Goal: Information Seeking & Learning: Learn about a topic

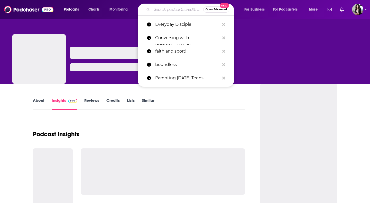
click at [165, 6] on input "Search podcasts, credits, & more..." at bounding box center [177, 9] width 51 height 8
paste input "The Kris Vallotton Podcast"
type input "The Kris Vallotton Podcast"
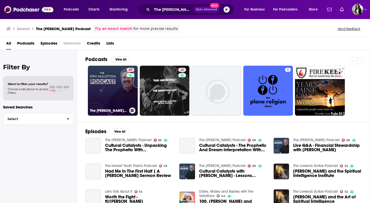
click at [116, 82] on link "69 The Kris Vallotton Podcast" at bounding box center [113, 91] width 50 height 50
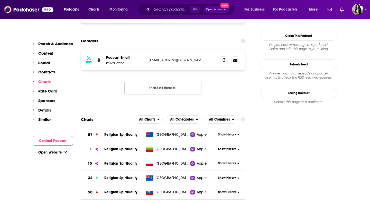
scroll to position [493, 0]
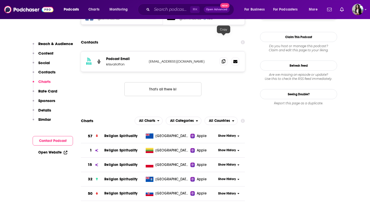
click at [224, 59] on icon at bounding box center [224, 61] width 4 height 4
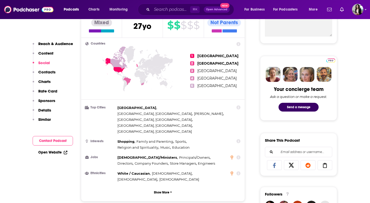
scroll to position [0, 0]
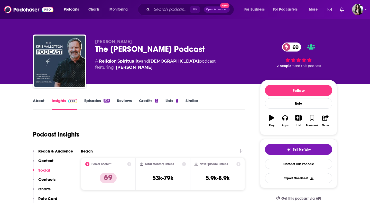
click at [105, 105] on link "Episodes 579" at bounding box center [96, 104] width 25 height 12
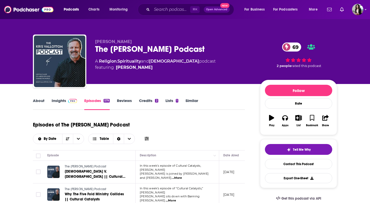
scroll to position [173, 0]
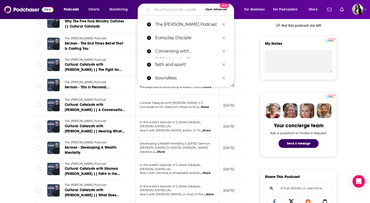
click at [176, 8] on input "Search podcasts, credits, & more..." at bounding box center [177, 9] width 51 height 8
paste input "The J. John Podcast"
type input "The J. John Podcast"
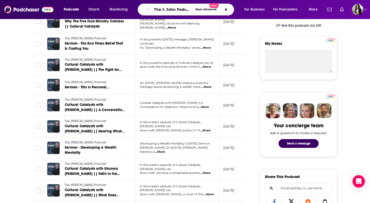
scroll to position [0, 1]
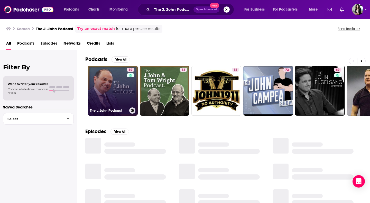
click at [116, 84] on link "59 The J.John Podcast" at bounding box center [113, 91] width 50 height 50
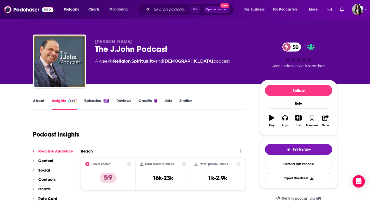
click at [41, 102] on link "About" at bounding box center [39, 104] width 12 height 12
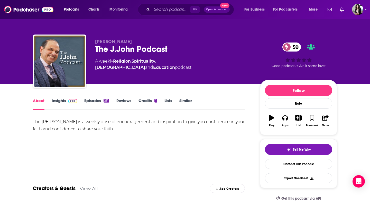
click at [87, 101] on link "Episodes 291" at bounding box center [96, 104] width 25 height 12
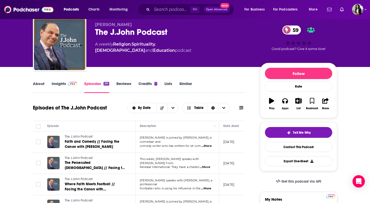
scroll to position [8, 0]
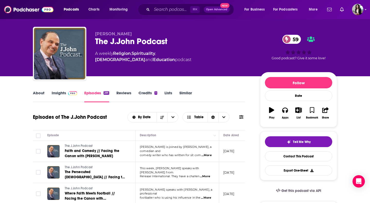
click at [71, 95] on img at bounding box center [72, 93] width 9 height 4
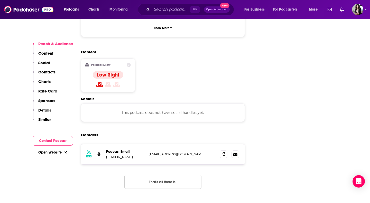
scroll to position [403, 0]
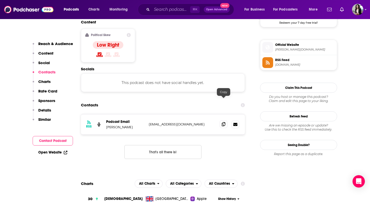
click at [223, 120] on span at bounding box center [224, 124] width 8 height 8
click at [160, 10] on input "Search podcasts, credits, & more..." at bounding box center [171, 9] width 38 height 8
paste input "The Deeper Bible Podcast"
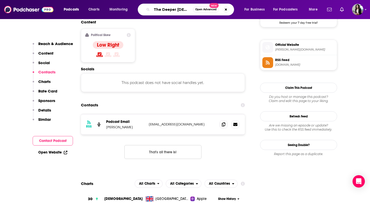
type input "The Deeper Bible Podcast"
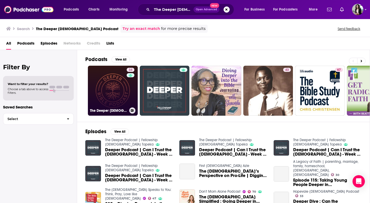
click at [121, 91] on link "34 The Deeper Bible Podcast" at bounding box center [113, 91] width 50 height 50
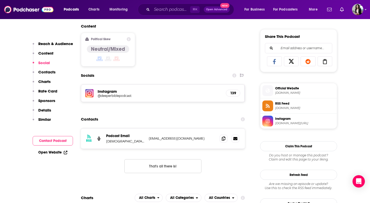
scroll to position [322, 0]
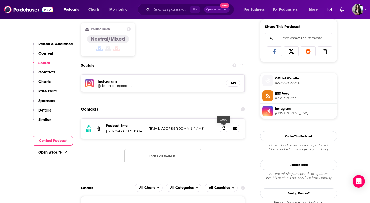
click at [223, 132] on span at bounding box center [224, 128] width 8 height 8
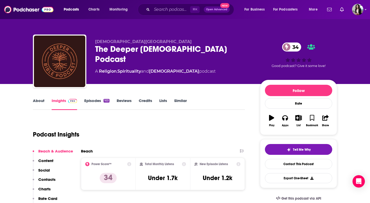
click at [39, 98] on link "About" at bounding box center [39, 104] width 12 height 12
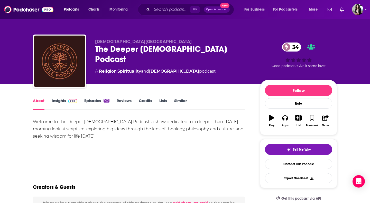
click at [163, 14] on div "⌘ K Open Advanced New" at bounding box center [186, 10] width 96 height 12
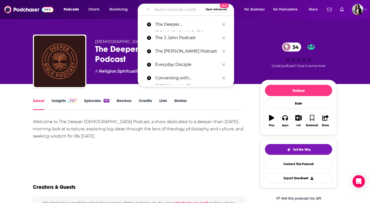
click at [161, 11] on input "Search podcasts, credits, & more..." at bounding box center [177, 9] width 51 height 8
paste input "The Chosen Podcast: Gutted"
type input "The Chosen Podcast: Gutted"
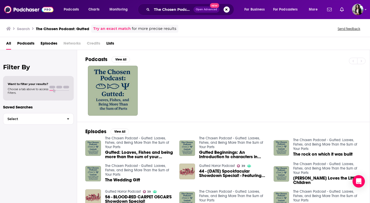
click at [141, 96] on div at bounding box center [227, 91] width 285 height 50
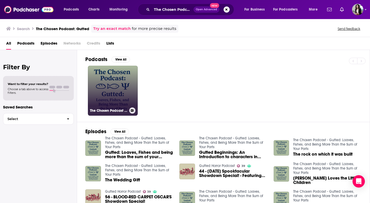
click at [123, 92] on link "The Chosen Podcast - Gutted: Loaves, Fishes, and Being More Than the Sum of You…" at bounding box center [113, 91] width 50 height 50
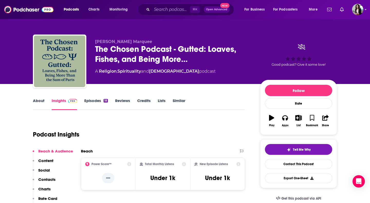
click at [44, 101] on link "About" at bounding box center [39, 104] width 12 height 12
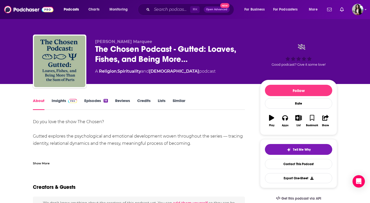
click at [94, 101] on link "Episodes 18" at bounding box center [96, 104] width 24 height 12
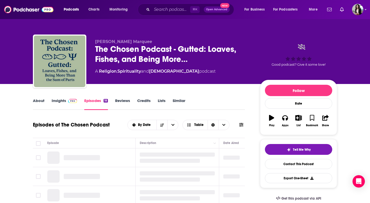
click at [71, 101] on img at bounding box center [72, 101] width 9 height 4
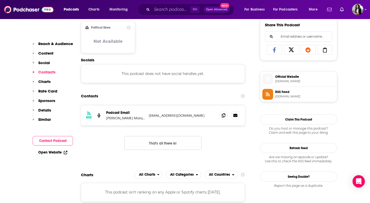
scroll to position [339, 0]
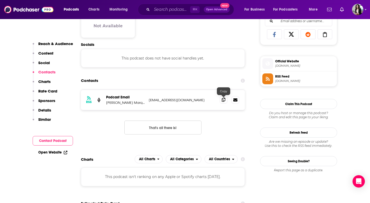
click at [223, 100] on icon at bounding box center [224, 99] width 4 height 4
click at [170, 8] on input "Search podcasts, credits, & more..." at bounding box center [171, 9] width 38 height 8
paste input "The 95 Podcast"
type input "The 95 Podcast"
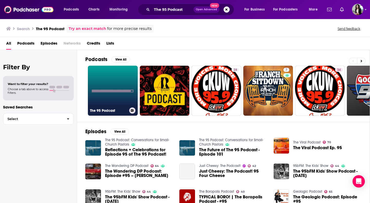
click at [115, 90] on link "The 95 Podcast" at bounding box center [113, 91] width 50 height 50
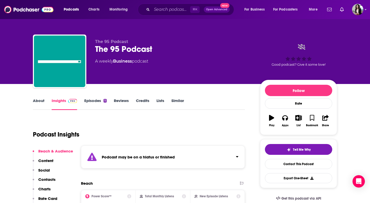
click at [93, 104] on link "Episodes 5" at bounding box center [95, 104] width 22 height 12
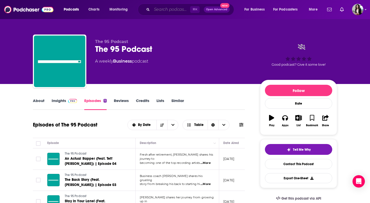
click at [170, 9] on input "Search podcasts, credits, & more..." at bounding box center [171, 9] width 38 height 8
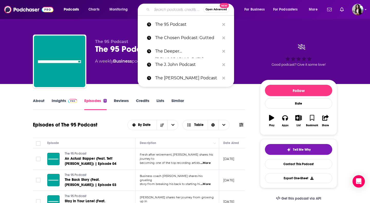
paste input "The 95 Podcast"
type input "The 95 Podcast"
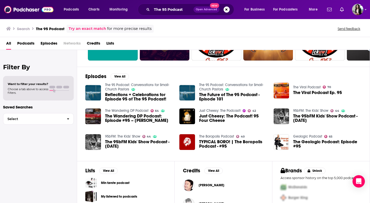
scroll to position [54, 0]
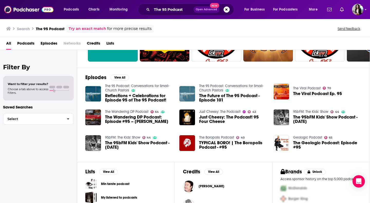
click at [187, 89] on img "The Future of The 95 Podcast - Episode 101" at bounding box center [188, 94] width 16 height 16
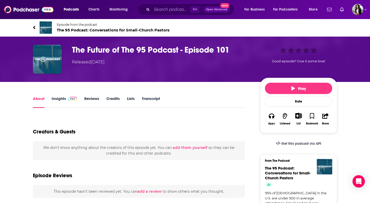
click at [137, 30] on span "The 95 Podcast: Conversations for Small-Church Pastors" at bounding box center [113, 30] width 113 height 5
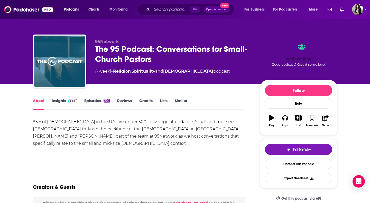
click at [66, 102] on link "Insights" at bounding box center [64, 104] width 25 height 12
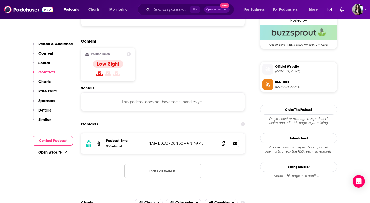
scroll to position [431, 0]
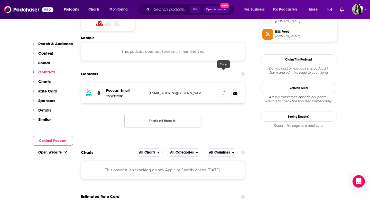
click at [225, 89] on span at bounding box center [224, 93] width 8 height 8
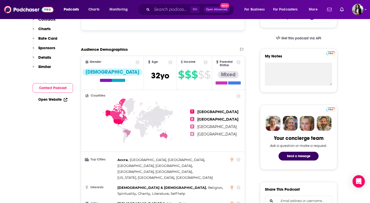
scroll to position [0, 0]
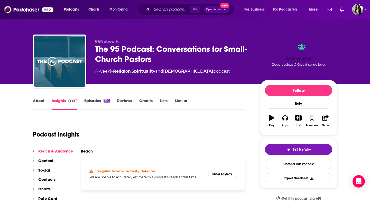
click at [36, 100] on link "About" at bounding box center [39, 104] width 12 height 12
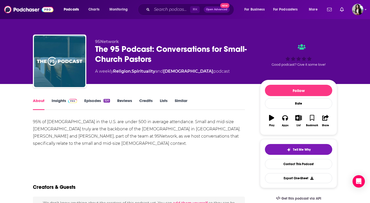
click at [169, 18] on div "Podcasts Charts Monitoring ⌘ K Open Advanced New For Business For Podcasters Mo…" at bounding box center [185, 9] width 370 height 19
click at [171, 6] on input "Search podcasts, credits, & more..." at bounding box center [171, 9] width 38 height 8
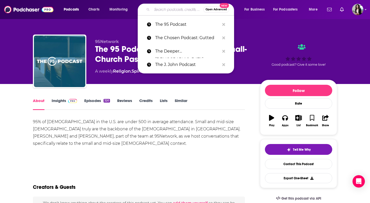
paste input "Strength for Today's Pastor"
type input "Strength for Today's Pastor"
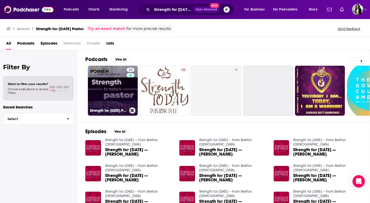
click at [123, 91] on link "24 Strength for Today's Pastor" at bounding box center [113, 91] width 50 height 50
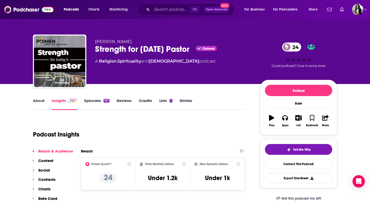
click at [100, 106] on link "Episodes 187" at bounding box center [96, 104] width 25 height 12
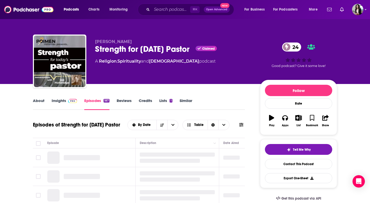
click at [74, 104] on link "Insights" at bounding box center [64, 104] width 25 height 12
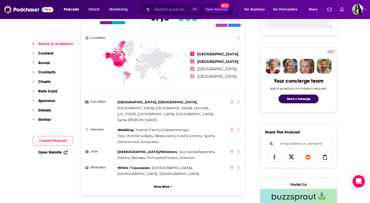
scroll to position [388, 0]
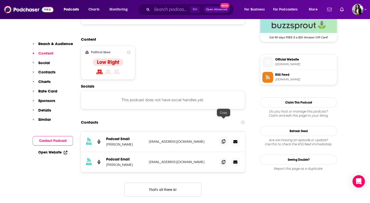
click at [223, 137] on span at bounding box center [224, 141] width 8 height 8
click at [175, 6] on input "Search podcasts, credits, & more..." at bounding box center [171, 9] width 38 height 8
paste input "Preaching for the Long Haul"
type input "Preaching for the Long Haul"
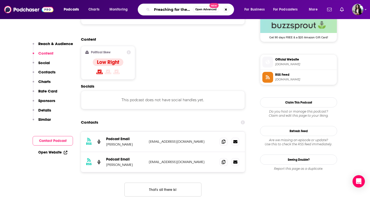
scroll to position [0, 17]
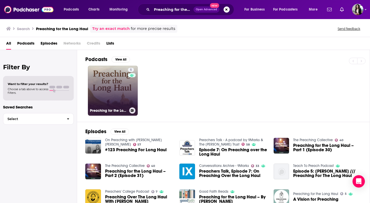
click at [115, 97] on link "5 Preaching for the Long Haul" at bounding box center [113, 91] width 50 height 50
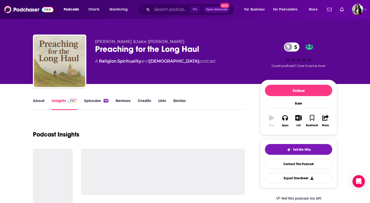
click at [38, 99] on link "About" at bounding box center [39, 104] width 12 height 12
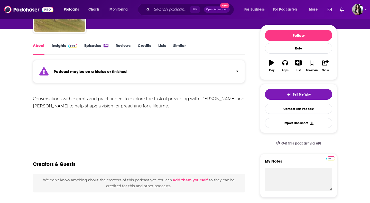
scroll to position [52, 0]
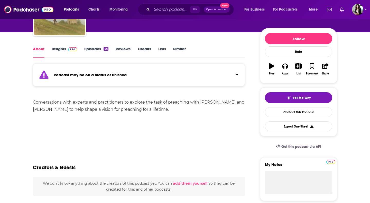
click at [89, 49] on link "Episodes 46" at bounding box center [96, 52] width 24 height 12
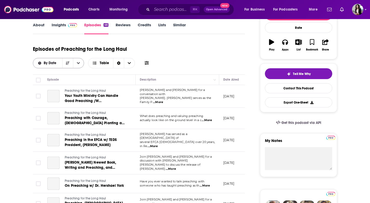
scroll to position [76, 0]
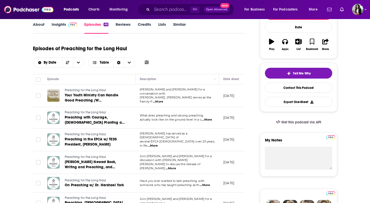
click at [70, 25] on img at bounding box center [72, 25] width 9 height 4
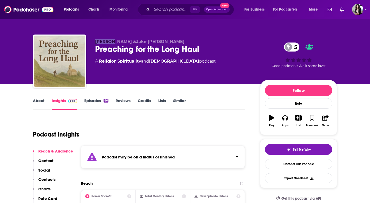
drag, startPoint x: 115, startPoint y: 42, endPoint x: 90, endPoint y: 43, distance: 25.0
click at [90, 43] on div "Saolomon Mouacheupao &Jake Baur Preaching for the Long Haul 5 A Religion , Spir…" at bounding box center [185, 62] width 304 height 56
copy span "Saolomo"
click at [153, 13] on input "Search podcasts, credits, & more..." at bounding box center [171, 9] width 38 height 8
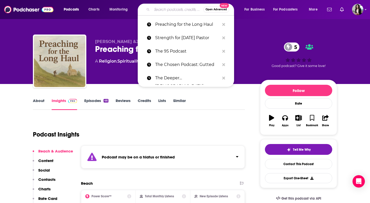
paste input "Preach Where You Reach"
type input "Preach Where You Reach"
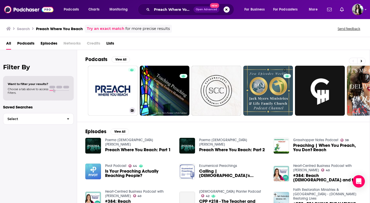
click at [122, 81] on link "Preach Where You Reach®" at bounding box center [113, 91] width 50 height 50
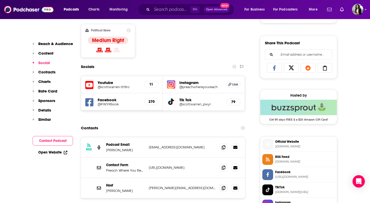
scroll to position [306, 0]
click at [226, 148] on span at bounding box center [224, 147] width 8 height 8
click at [226, 187] on span at bounding box center [224, 187] width 8 height 8
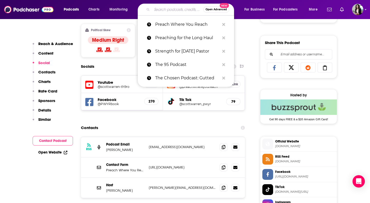
click at [176, 12] on input "Search podcasts, credits, & more..." at bounding box center [177, 9] width 51 height 8
paste input "Preaching and Preachers"
type input "Preaching and Preachers"
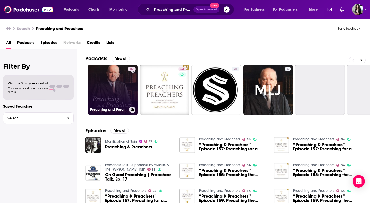
click at [118, 81] on link "37 Preaching and Preachers by Martyn Lloyd-Jones" at bounding box center [113, 90] width 50 height 50
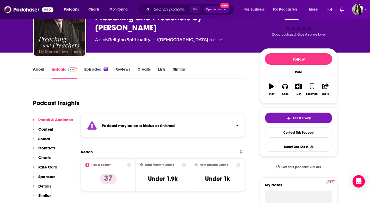
scroll to position [34, 0]
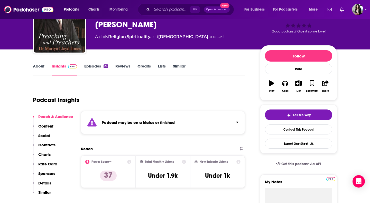
click at [96, 70] on link "Episodes 26" at bounding box center [96, 70] width 24 height 12
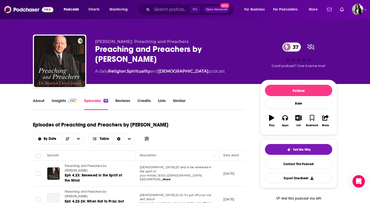
click at [158, 4] on div "⌘ K Open Advanced New" at bounding box center [186, 10] width 96 height 12
click at [162, 8] on input "Search podcasts, credits, & more..." at bounding box center [171, 9] width 38 height 8
paste input "Preaching and Preachers"
type input "Preaching and Preachers"
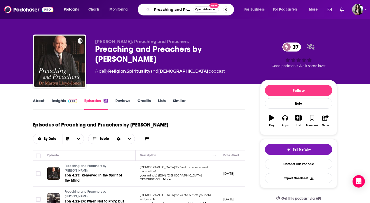
scroll to position [0, 11]
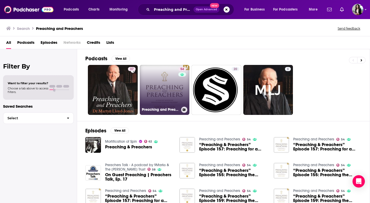
click at [169, 85] on link "54 Preaching and Preachers" at bounding box center [165, 90] width 50 height 50
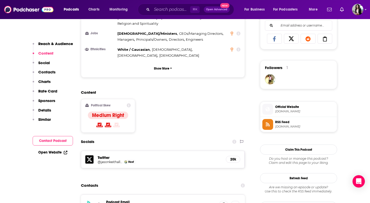
scroll to position [338, 0]
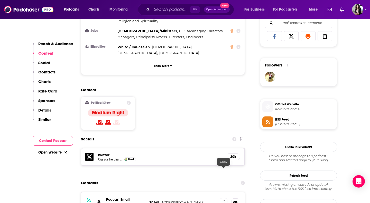
click at [223, 200] on icon at bounding box center [224, 202] width 4 height 4
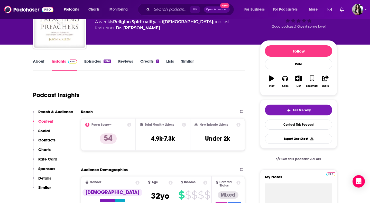
scroll to position [0, 0]
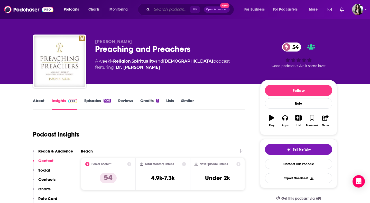
click at [165, 13] on input "Search podcasts, credits, & more..." at bounding box center [171, 9] width 38 height 8
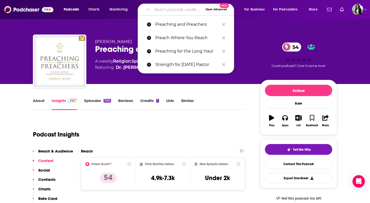
paste input "Pastor Matters"
type input "Pastor Matters"
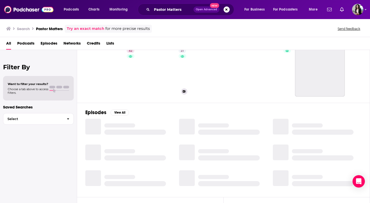
scroll to position [27, 0]
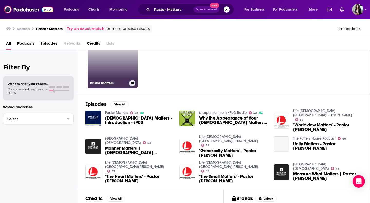
click at [121, 62] on link "42 Pastor Matters" at bounding box center [113, 63] width 50 height 50
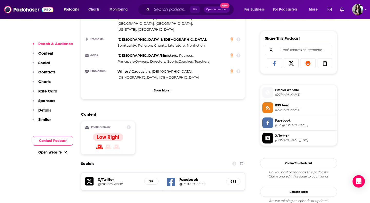
scroll to position [357, 0]
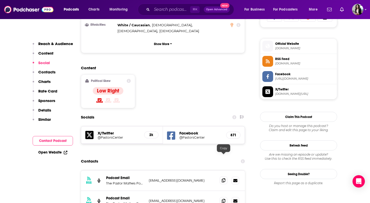
click at [223, 178] on icon at bounding box center [224, 180] width 4 height 4
click at [226, 196] on span at bounding box center [224, 200] width 8 height 8
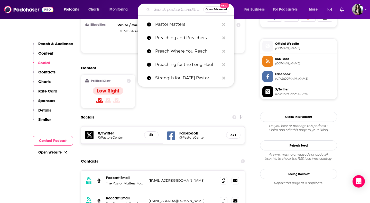
click at [179, 8] on input "Search podcasts, credits, & more..." at bounding box center [177, 9] width 51 height 8
paste input "Pastors Talk"
type input "Pastors Talk"
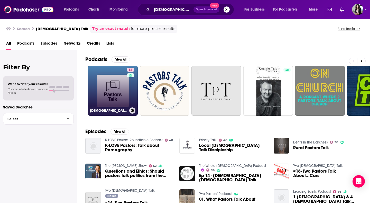
click at [101, 109] on h3 "Pastors Talk - A podcast by 9Marks" at bounding box center [108, 110] width 37 height 4
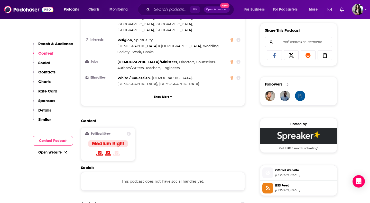
scroll to position [356, 0]
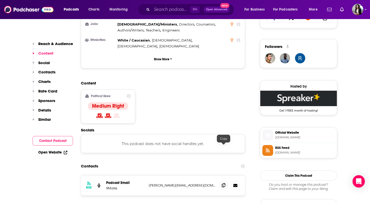
click at [222, 183] on icon at bounding box center [224, 185] width 4 height 4
click at [158, 15] on div "⌘ K Open Advanced New" at bounding box center [186, 10] width 96 height 12
click at [169, 10] on input "Search podcasts, credits, & more..." at bounding box center [171, 9] width 38 height 8
paste input "Pastor Writer"
type input "Pastor Writer"
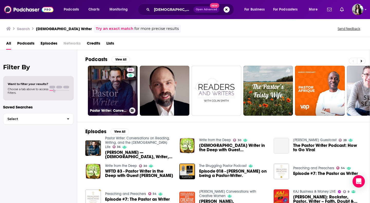
click at [99, 82] on link "36 Pastor Writer: Conversations on Reading, Writing, and the Christian Life" at bounding box center [113, 91] width 50 height 50
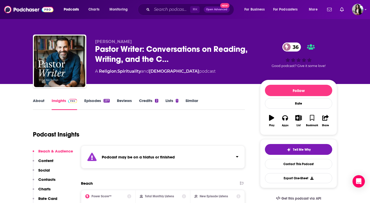
click at [86, 99] on link "Episodes 237" at bounding box center [96, 104] width 25 height 12
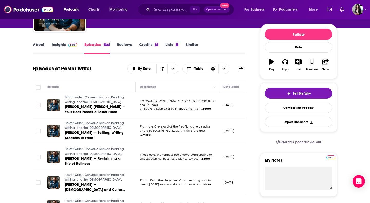
scroll to position [51, 0]
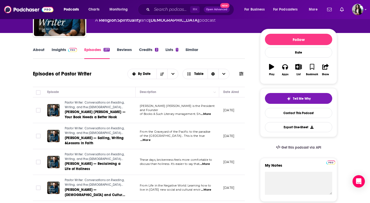
click at [65, 51] on link "Insights" at bounding box center [64, 53] width 25 height 12
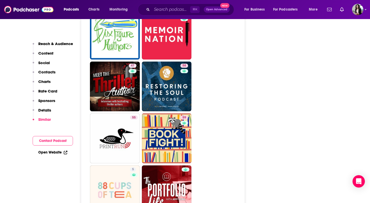
scroll to position [1127, 0]
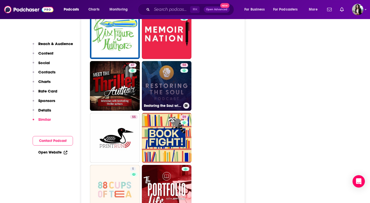
click at [166, 61] on link "58 Restoring the Soul with Michael John Cusick" at bounding box center [167, 86] width 50 height 50
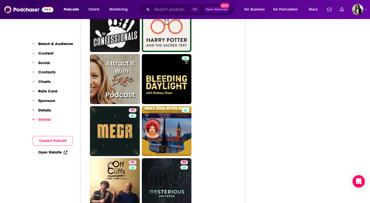
scroll to position [2054, 0]
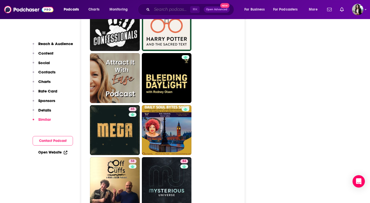
click at [166, 9] on input "Search podcasts, credits, & more..." at bounding box center [171, 9] width 38 height 8
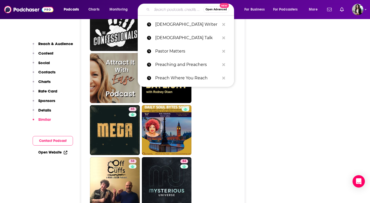
paste input "[PERSON_NAME] ChurchLeaders Podcast"
type input "[PERSON_NAME] ChurchLeaders Podcast"
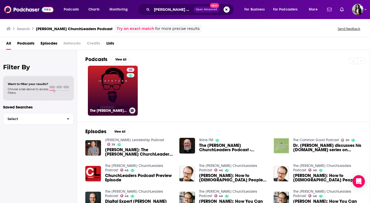
click at [119, 91] on link "46 The Stetzer ChurchLeaders Podcast" at bounding box center [113, 91] width 50 height 50
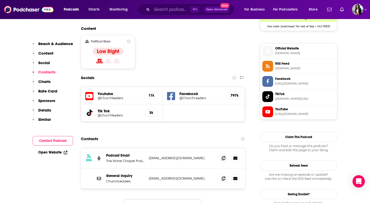
scroll to position [446, 0]
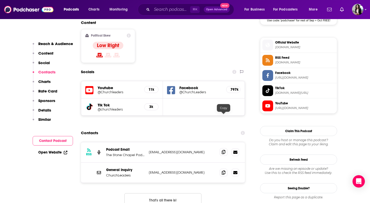
click at [223, 150] on icon at bounding box center [224, 152] width 4 height 4
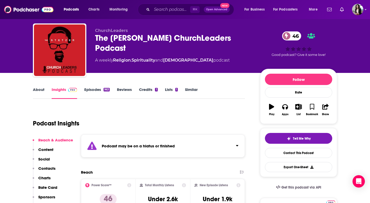
scroll to position [0, 0]
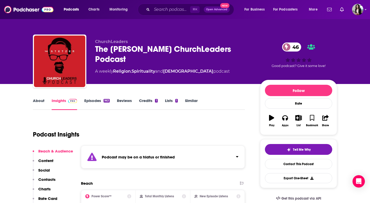
click at [91, 101] on link "Episodes 963" at bounding box center [96, 104] width 25 height 12
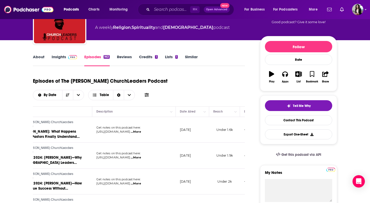
scroll to position [0, 46]
click at [179, 9] on input "Search podcasts, credits, & more..." at bounding box center [171, 9] width 38 height 8
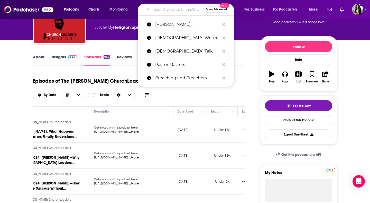
paste input "Stoke it Up Podcast"
type input "Stoke it Up Podcast"
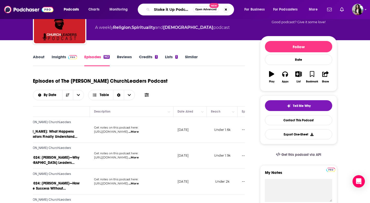
scroll to position [0, 1]
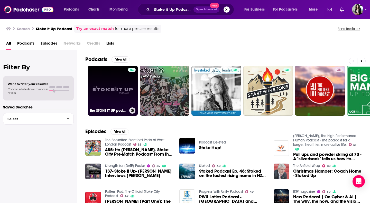
click at [113, 97] on link "the STOKE IT UP podcast" at bounding box center [113, 91] width 50 height 50
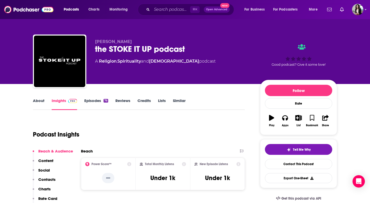
click at [37, 103] on link "About" at bounding box center [39, 104] width 12 height 12
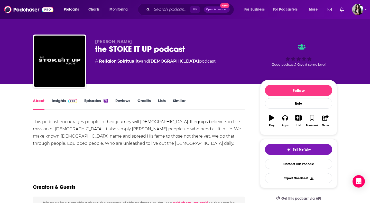
scroll to position [15, 0]
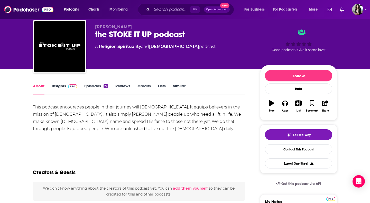
click at [70, 87] on img at bounding box center [72, 86] width 9 height 4
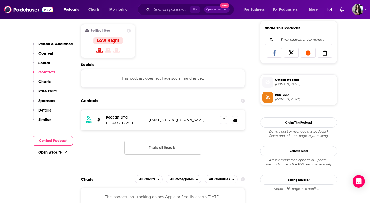
scroll to position [347, 0]
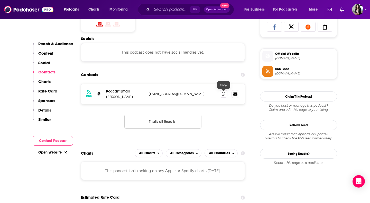
click at [225, 96] on icon at bounding box center [224, 94] width 4 height 4
click at [169, 12] on input "Search podcasts, credits, & more..." at bounding box center [171, 9] width 38 height 8
paste input "That You May Know Him"
type input "That You May Know Him"
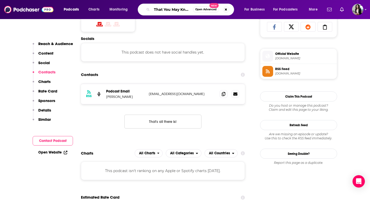
scroll to position [0, 10]
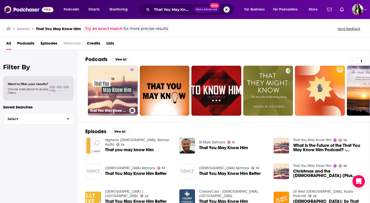
click at [118, 81] on link "36 That You May Know Him" at bounding box center [113, 91] width 50 height 50
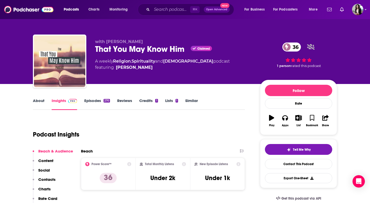
click at [43, 99] on link "About" at bounding box center [39, 104] width 12 height 12
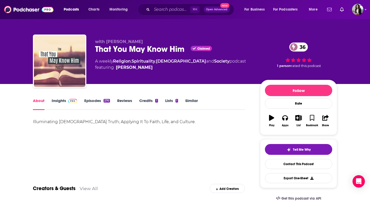
click at [72, 106] on link "Insights" at bounding box center [64, 104] width 25 height 12
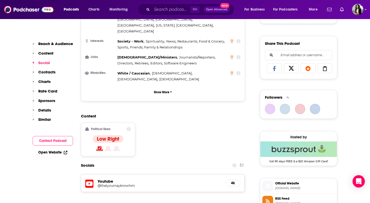
scroll to position [359, 0]
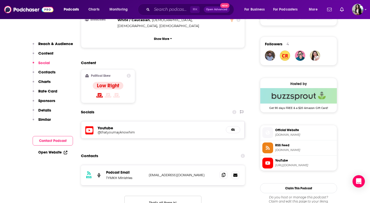
click at [221, 171] on span at bounding box center [224, 175] width 8 height 8
click at [177, 13] on div "⌘ K Open Advanced New" at bounding box center [186, 10] width 96 height 12
paste input "Think [DEMOGRAPHIC_DATA]"
click at [176, 9] on input "Search podcasts, credits, & more..." at bounding box center [171, 9] width 38 height 8
type input "Think [DEMOGRAPHIC_DATA]"
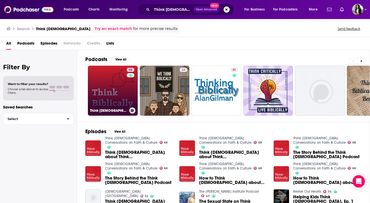
click at [121, 98] on link "68 Think Biblically: Conversations on Faith & Culture" at bounding box center [113, 91] width 50 height 50
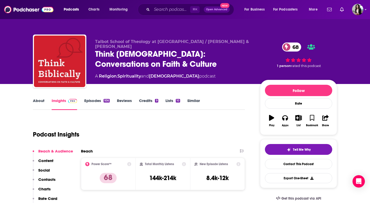
click at [92, 100] on link "Episodes 936" at bounding box center [96, 104] width 25 height 12
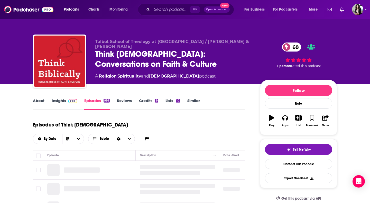
scroll to position [27, 0]
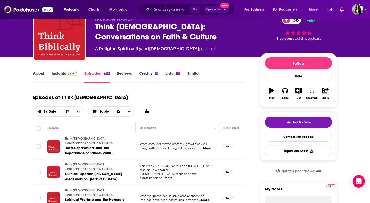
click at [61, 74] on link "Insights" at bounding box center [64, 77] width 25 height 12
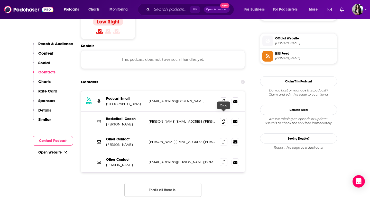
scroll to position [447, 0]
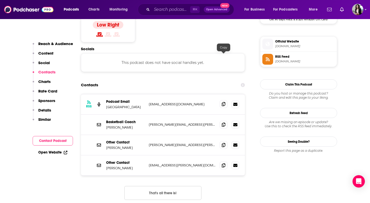
click at [222, 102] on icon at bounding box center [224, 104] width 4 height 4
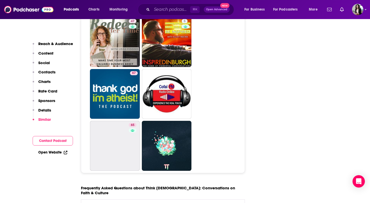
scroll to position [2672, 0]
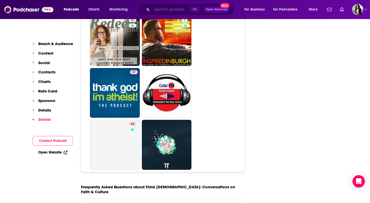
click at [178, 12] on input "Search podcasts, credits, & more..." at bounding box center [171, 9] width 38 height 8
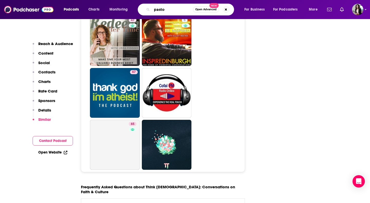
type input "[DEMOGRAPHIC_DATA]"
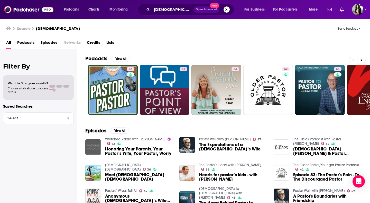
click at [92, 142] on img "Honoring Your Parents, Your Pastor’s Wife, Your Pastor, Worry" at bounding box center [93, 147] width 16 height 16
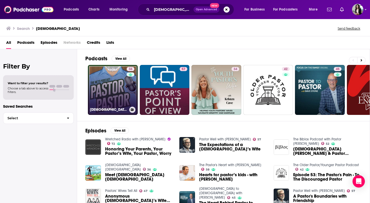
click at [115, 87] on link "36 Pastor Pastor" at bounding box center [113, 90] width 50 height 50
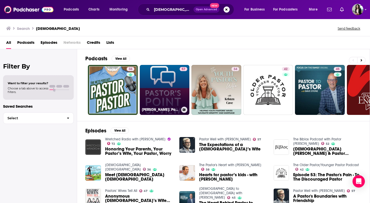
click at [171, 91] on link "57 Dr. Andy Woods: Pastor's Point of View" at bounding box center [165, 90] width 50 height 50
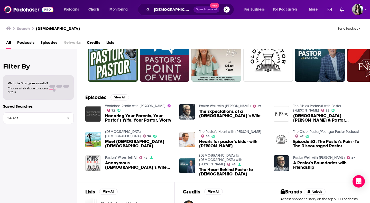
scroll to position [35, 0]
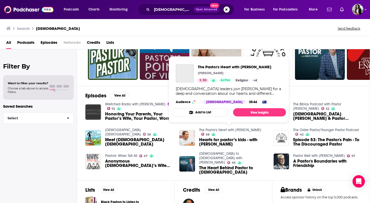
click at [210, 130] on link "The Pastor's Heart with [PERSON_NAME]" at bounding box center [230, 130] width 62 height 4
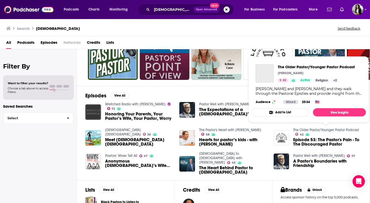
click at [312, 130] on link "The Older Pastor/Younger Pastor Podcast" at bounding box center [326, 130] width 66 height 4
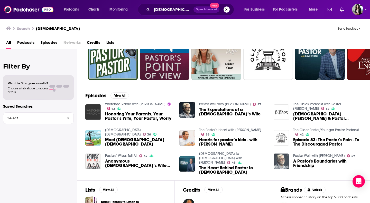
click at [282, 167] on img "A Pastor's Boundaries with Friendship" at bounding box center [282, 161] width 16 height 16
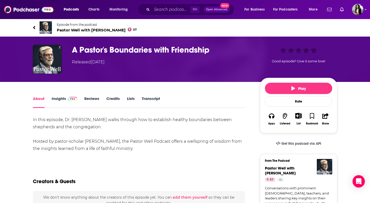
click at [93, 28] on span "Pastor Well with Hershael York 57" at bounding box center [97, 30] width 80 height 5
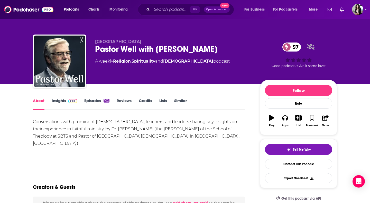
click at [96, 103] on link "Episodes 102" at bounding box center [96, 104] width 25 height 12
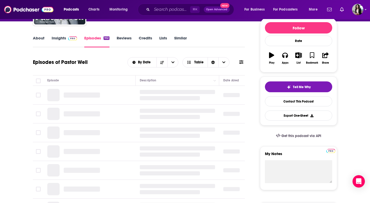
scroll to position [64, 0]
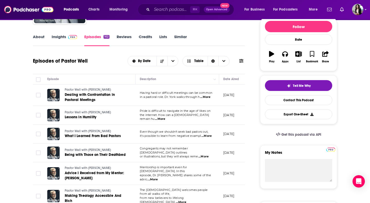
click at [73, 35] on img at bounding box center [72, 37] width 9 height 4
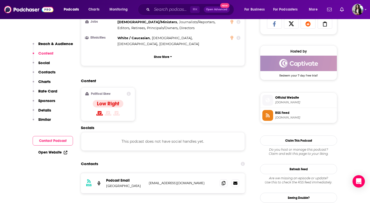
scroll to position [366, 0]
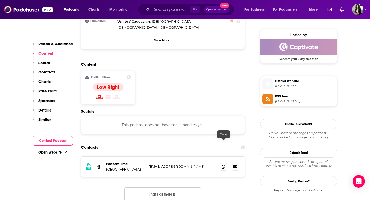
click at [228, 163] on div at bounding box center [230, 167] width 20 height 8
click at [224, 162] on span at bounding box center [224, 166] width 8 height 8
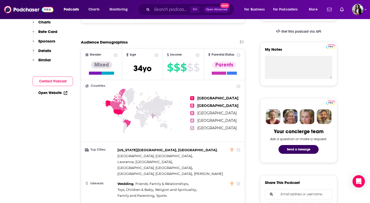
scroll to position [0, 0]
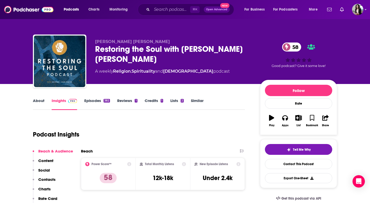
click at [38, 103] on link "About" at bounding box center [39, 104] width 12 height 12
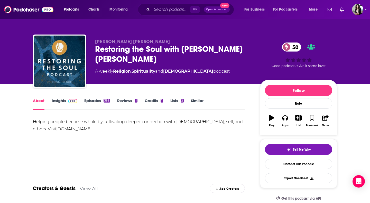
click at [66, 101] on span at bounding box center [71, 100] width 11 height 5
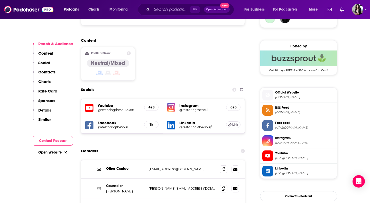
scroll to position [461, 0]
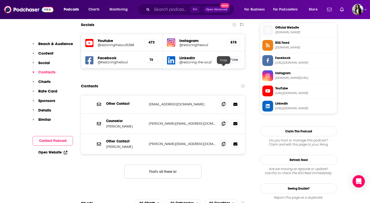
click at [222, 102] on icon at bounding box center [224, 104] width 4 height 4
click at [224, 121] on icon at bounding box center [224, 123] width 4 height 4
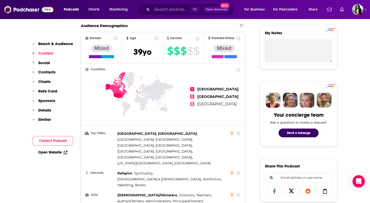
scroll to position [0, 0]
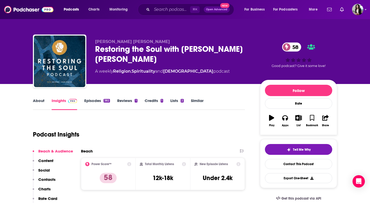
click at [35, 98] on link "About" at bounding box center [39, 104] width 12 height 12
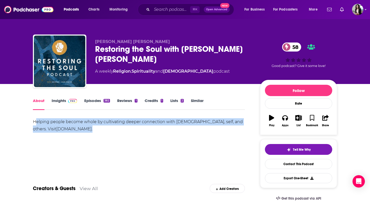
drag, startPoint x: 102, startPoint y: 129, endPoint x: 35, endPoint y: 123, distance: 66.9
click at [35, 123] on div "Helping people become whole by cultivating deeper connection with God, self, an…" at bounding box center [139, 125] width 212 height 14
copy div "elping people become whole by cultivating deeper connection with God, self, and…"
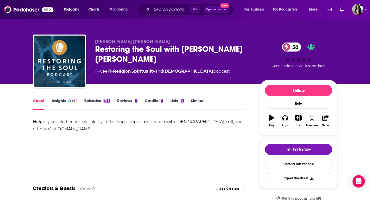
click at [82, 120] on div "Helping people become whole by cultivating deeper connection with God, self, an…" at bounding box center [139, 125] width 212 height 14
click at [84, 122] on div "Helping people become whole by cultivating deeper connection with God, self, an…" at bounding box center [139, 125] width 212 height 14
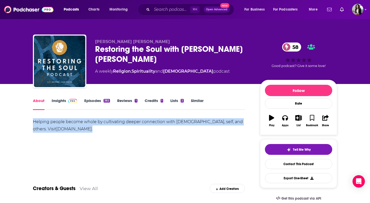
click at [84, 122] on div "Helping people become whole by cultivating deeper connection with God, self, an…" at bounding box center [139, 125] width 212 height 14
copy div "Helping people become whole by cultivating deeper connection with God, self, an…"
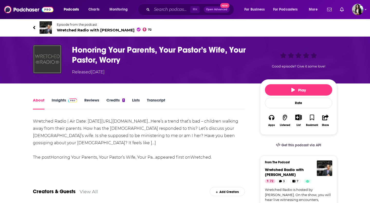
click at [88, 29] on span "Wretched Radio with [PERSON_NAME] 72" at bounding box center [104, 30] width 95 height 5
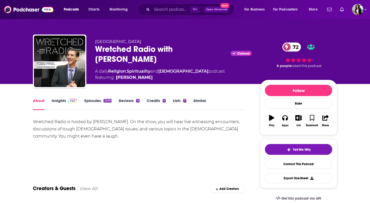
click at [62, 105] on link "Insights" at bounding box center [64, 104] width 25 height 12
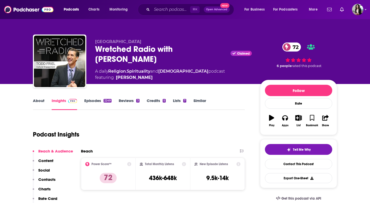
click at [98, 102] on link "Episodes 2249" at bounding box center [97, 104] width 27 height 12
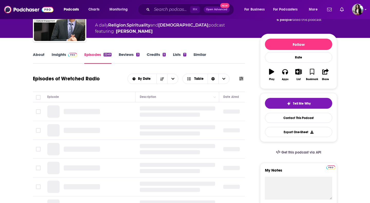
scroll to position [34, 0]
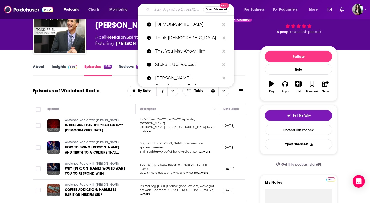
click at [183, 9] on input "Search podcasts, credits, & more..." at bounding box center [177, 9] width 51 height 8
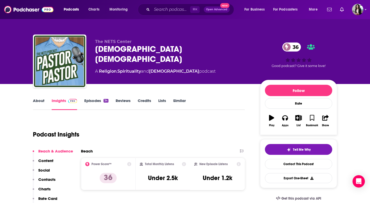
click at [34, 106] on link "About" at bounding box center [39, 104] width 12 height 12
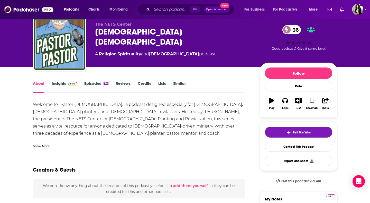
scroll to position [17, 0]
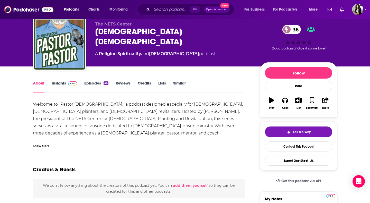
click at [70, 83] on img at bounding box center [72, 83] width 9 height 4
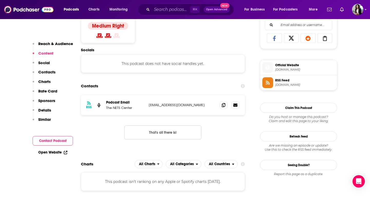
scroll to position [388, 0]
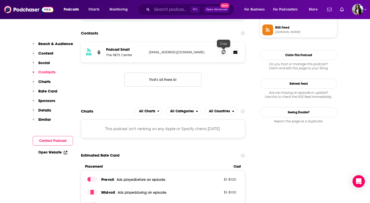
click at [223, 53] on icon at bounding box center [224, 52] width 4 height 4
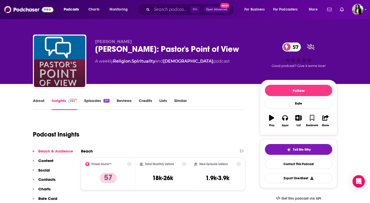
click at [98, 101] on link "Episodes 201" at bounding box center [96, 104] width 25 height 12
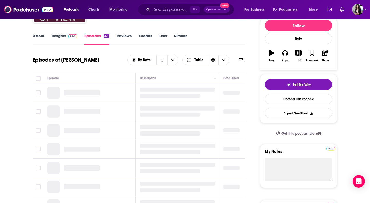
scroll to position [66, 0]
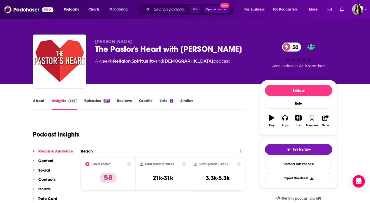
click at [41, 100] on link "About" at bounding box center [39, 104] width 12 height 12
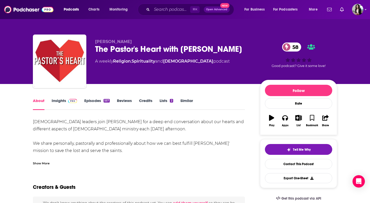
click at [71, 107] on link "Insights" at bounding box center [64, 104] width 25 height 12
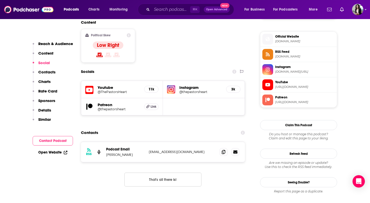
scroll to position [415, 0]
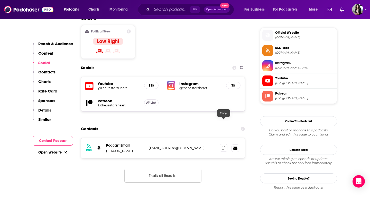
click at [223, 144] on span at bounding box center [224, 148] width 8 height 8
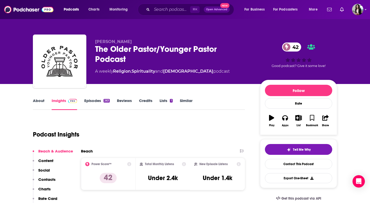
click at [42, 99] on link "About" at bounding box center [39, 104] width 12 height 12
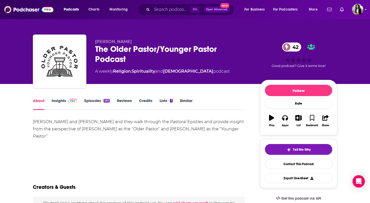
click at [102, 99] on link "Episodes 263" at bounding box center [96, 104] width 25 height 12
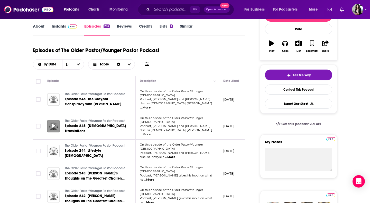
scroll to position [75, 0]
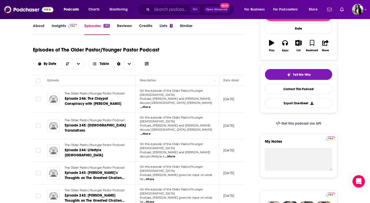
click at [61, 28] on link "Insights" at bounding box center [64, 29] width 25 height 12
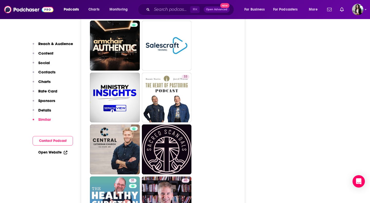
scroll to position [917, 0]
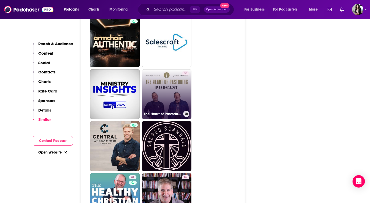
click at [162, 91] on link "33 The Heart of Pastoring Podcast" at bounding box center [167, 94] width 50 height 50
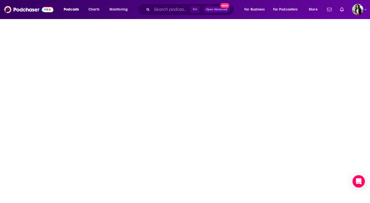
type input "[URL][DOMAIN_NAME]"
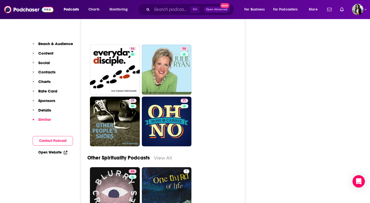
scroll to position [1833, 0]
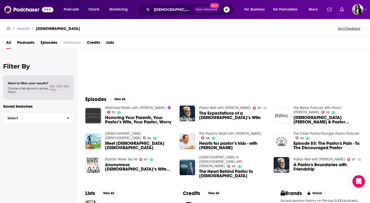
scroll to position [43, 0]
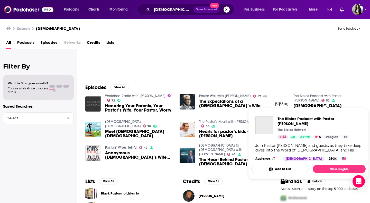
click at [340, 95] on link "The Biblos Podcast with Pastor [PERSON_NAME]" at bounding box center [318, 98] width 48 height 9
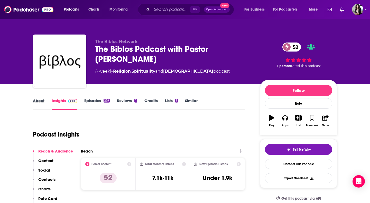
click at [45, 106] on div "About" at bounding box center [42, 104] width 19 height 12
click at [42, 102] on link "About" at bounding box center [39, 104] width 12 height 12
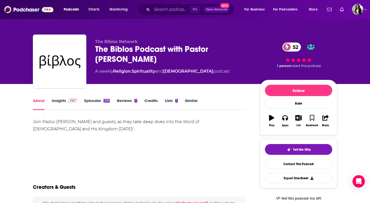
click at [95, 104] on link "Episodes 229" at bounding box center [96, 104] width 25 height 12
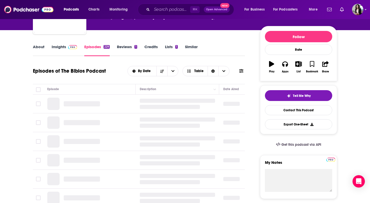
scroll to position [62, 0]
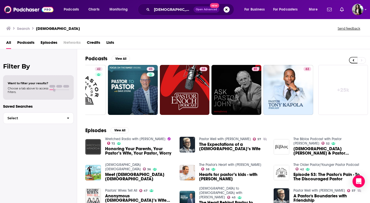
scroll to position [1, 0]
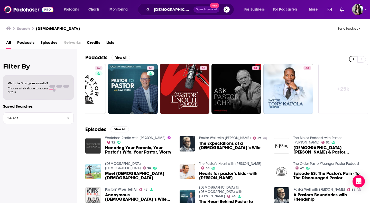
click at [88, 171] on img "Meet Pastor Pastor" at bounding box center [93, 172] width 16 height 16
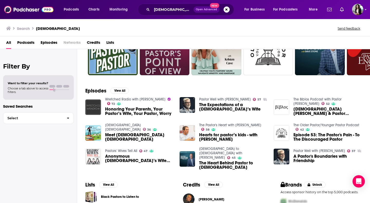
scroll to position [44, 0]
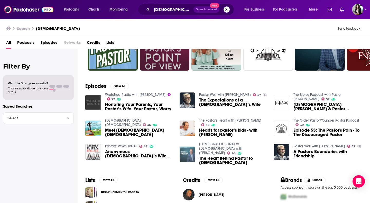
click at [189, 151] on img "The Heart Behind Pastor to Pastor" at bounding box center [188, 154] width 16 height 16
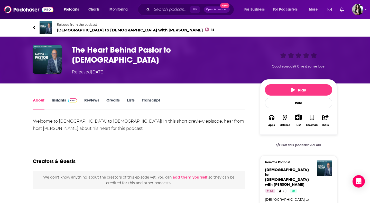
click at [95, 30] on span "[DEMOGRAPHIC_DATA] to [DEMOGRAPHIC_DATA] with [PERSON_NAME] 45" at bounding box center [136, 30] width 158 height 5
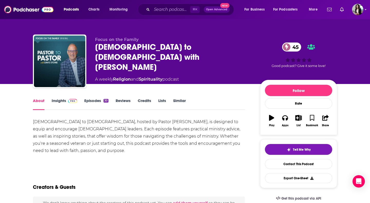
click at [70, 100] on img at bounding box center [72, 101] width 9 height 4
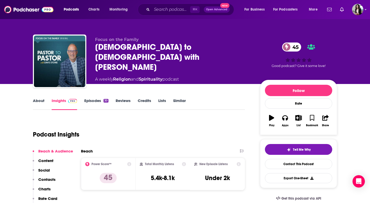
click at [103, 102] on link "Episodes 30" at bounding box center [96, 104] width 24 height 12
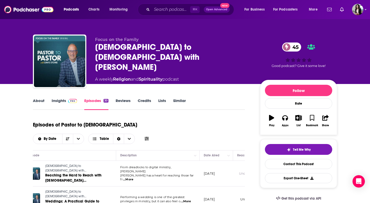
click at [40, 101] on link "About" at bounding box center [39, 104] width 12 height 12
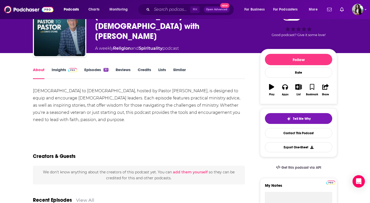
scroll to position [31, 0]
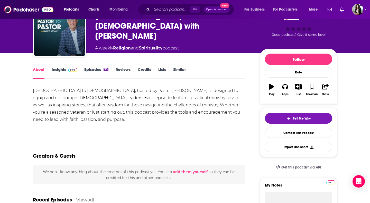
click at [69, 70] on img at bounding box center [72, 70] width 9 height 4
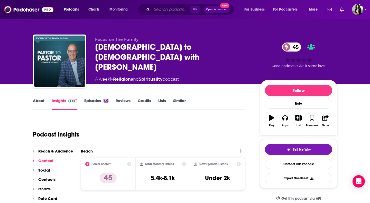
click at [186, 6] on input "Search podcasts, credits, & more..." at bounding box center [171, 9] width 38 height 8
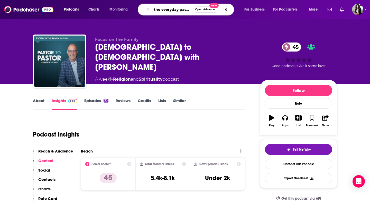
type input "the everyday [DEMOGRAPHIC_DATA]"
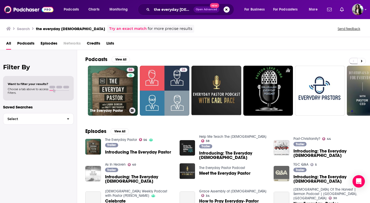
click at [106, 90] on link "56 The Everyday Pastor" at bounding box center [113, 91] width 50 height 50
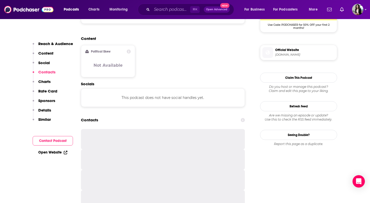
scroll to position [412, 0]
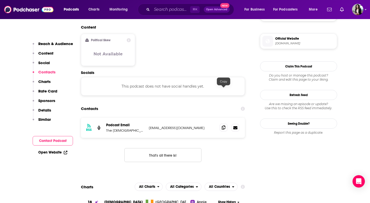
click at [220, 123] on span at bounding box center [224, 127] width 8 height 8
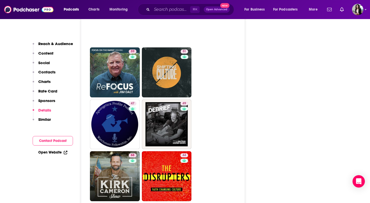
scroll to position [1391, 0]
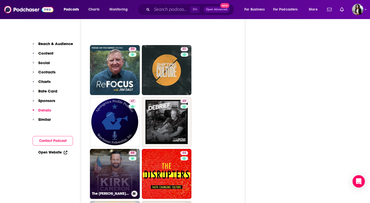
click at [96, 149] on link "68 The [PERSON_NAME] Show" at bounding box center [115, 174] width 50 height 50
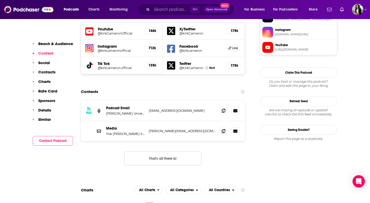
scroll to position [503, 0]
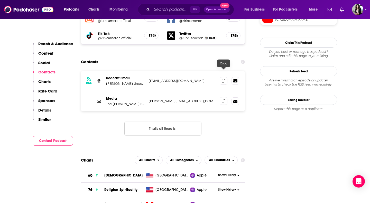
click at [224, 99] on icon at bounding box center [224, 101] width 4 height 4
type input "[URL][DOMAIN_NAME]"
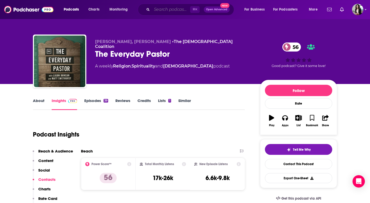
click at [174, 7] on input "Search podcasts, credits, & more..." at bounding box center [171, 9] width 38 height 8
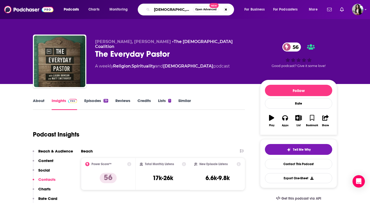
type input "[DEMOGRAPHIC_DATA] thriving"
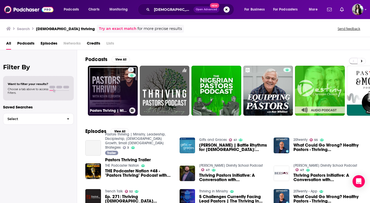
click at [115, 80] on link "3 Pastors Thriving | Ministry, Leadership, Discipleship, [DEMOGRAPHIC_DATA] Gro…" at bounding box center [113, 91] width 50 height 50
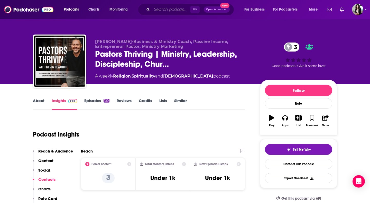
click at [175, 8] on input "Search podcasts, credits, & more..." at bounding box center [171, 9] width 38 height 8
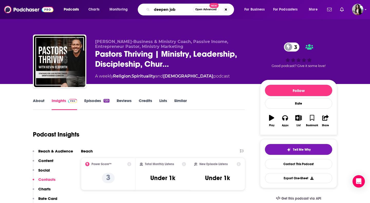
type input "deepen joby"
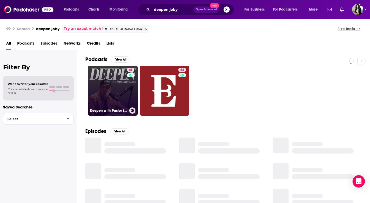
click at [115, 83] on link "61 Deepen with Pastor [PERSON_NAME]" at bounding box center [113, 91] width 50 height 50
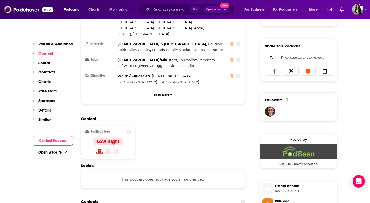
scroll to position [366, 0]
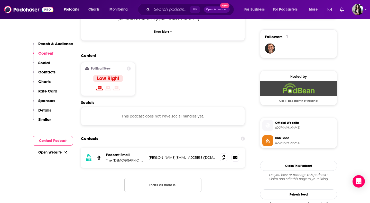
click at [224, 155] on icon at bounding box center [224, 157] width 4 height 4
